Goal: Navigation & Orientation: Find specific page/section

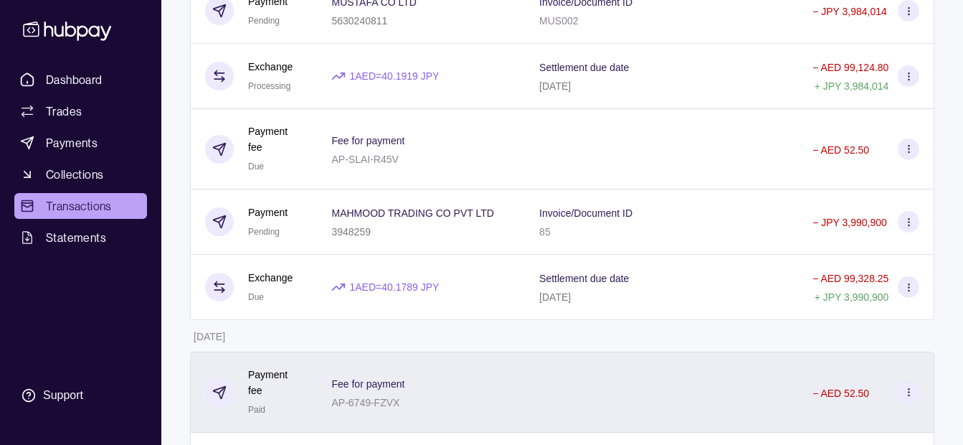
scroll to position [1362, 0]
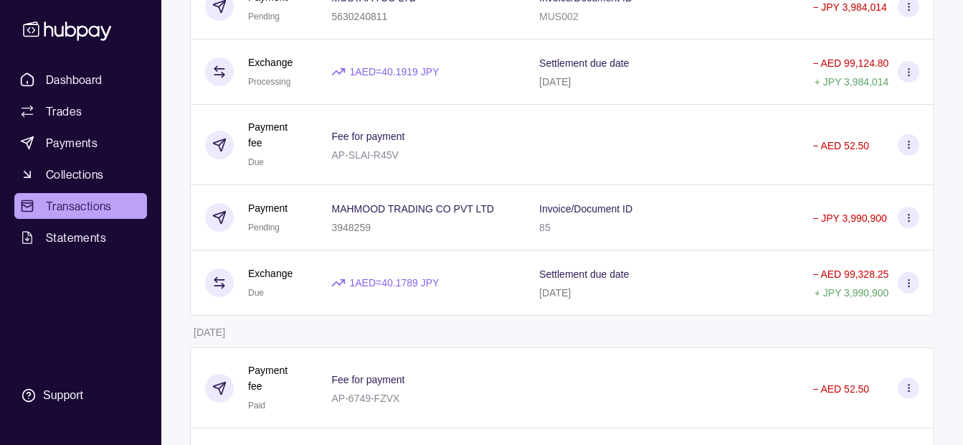
scroll to position [1134, 0]
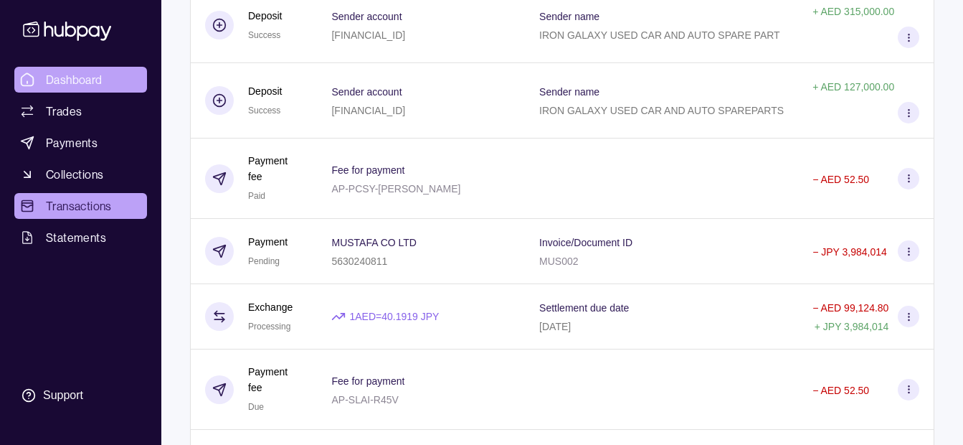
click at [90, 77] on span "Dashboard" at bounding box center [74, 79] width 57 height 17
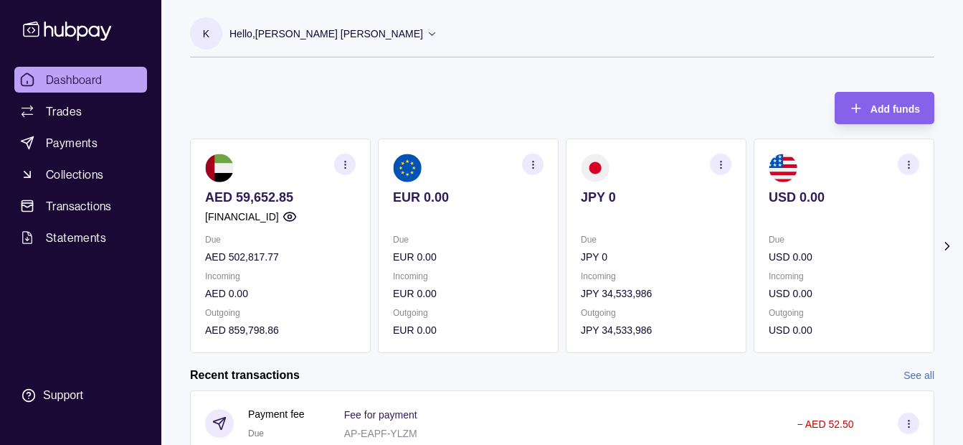
click at [284, 24] on div "Hello, [PERSON_NAME] [PERSON_NAME]" at bounding box center [333, 34] width 208 height 30
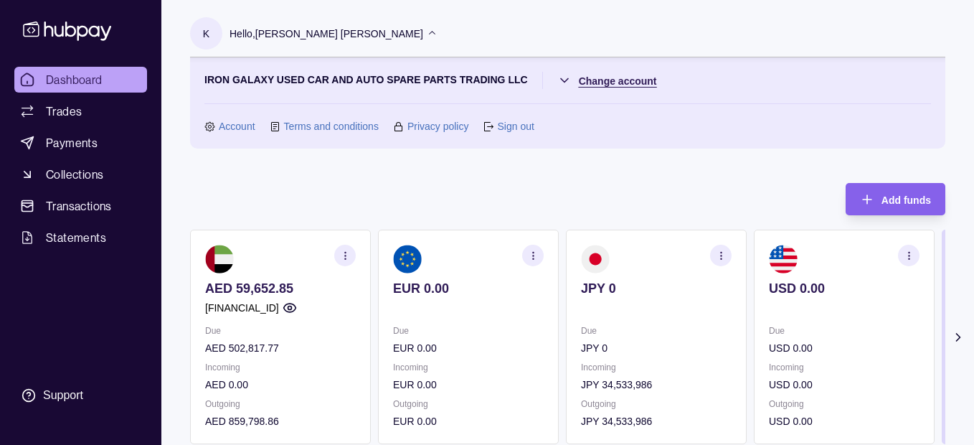
click at [595, 85] on html "Dashboard Trades Payments Collections Transactions Statements Support K Hello, …" at bounding box center [487, 427] width 974 height 854
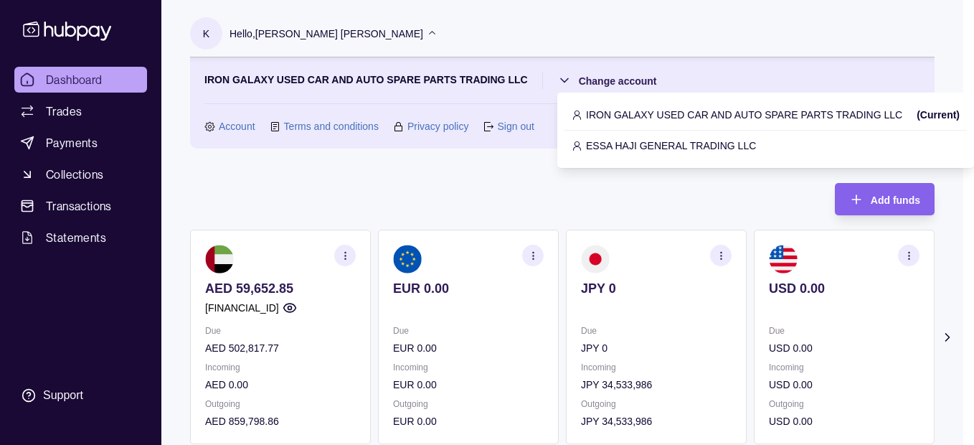
click at [596, 142] on p "ESSA HAJI GENERAL TRADING LLC" at bounding box center [671, 146] width 170 height 16
